Goal: Task Accomplishment & Management: Manage account settings

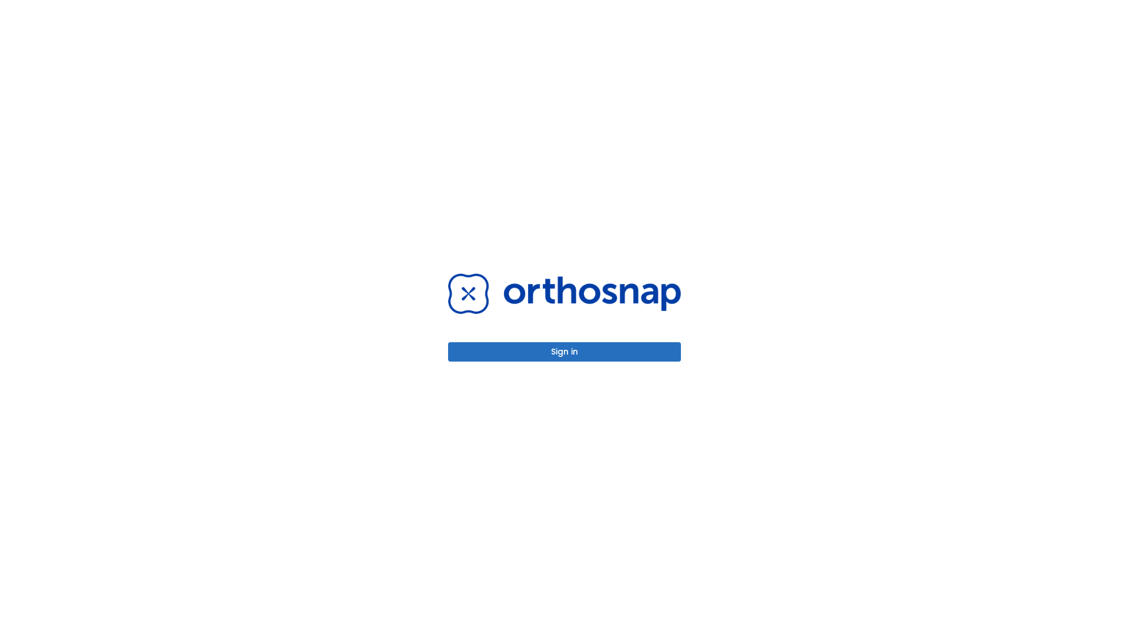
click at [565, 352] on button "Sign in" at bounding box center [564, 351] width 233 height 19
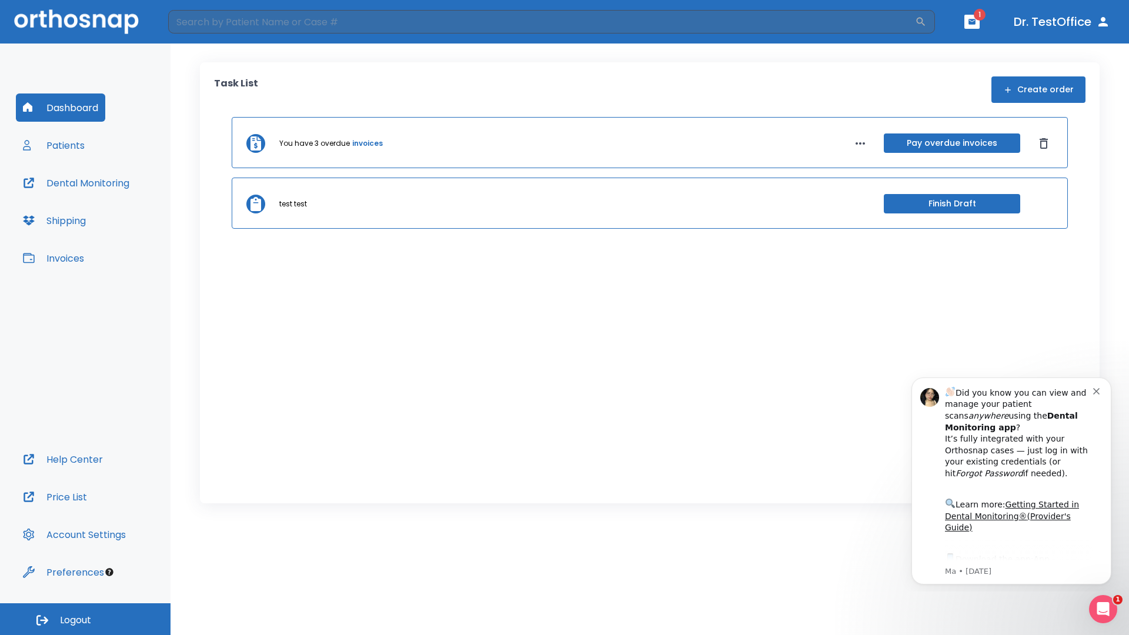
click at [85, 619] on span "Logout" at bounding box center [75, 620] width 31 height 13
